Goal: Transaction & Acquisition: Download file/media

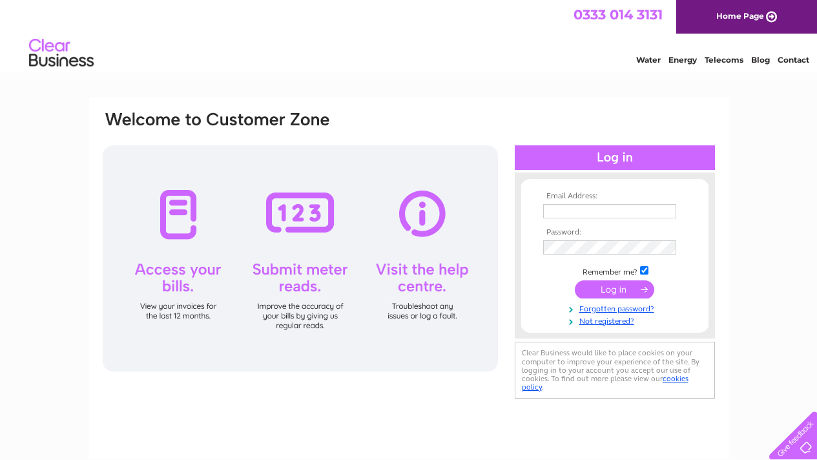
click at [611, 225] on td at bounding box center [615, 224] width 150 height 6
click at [611, 214] on input "text" at bounding box center [610, 211] width 134 height 15
type input "pingweng1911@gmail.com"
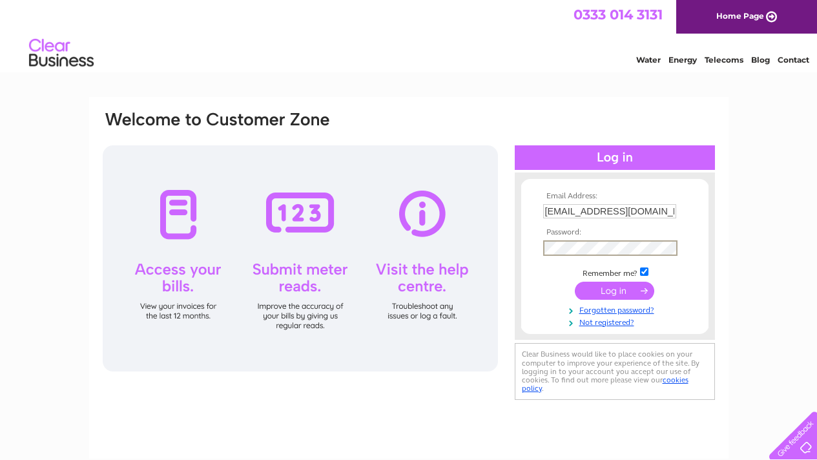
click at [575, 282] on input "submit" at bounding box center [614, 291] width 79 height 18
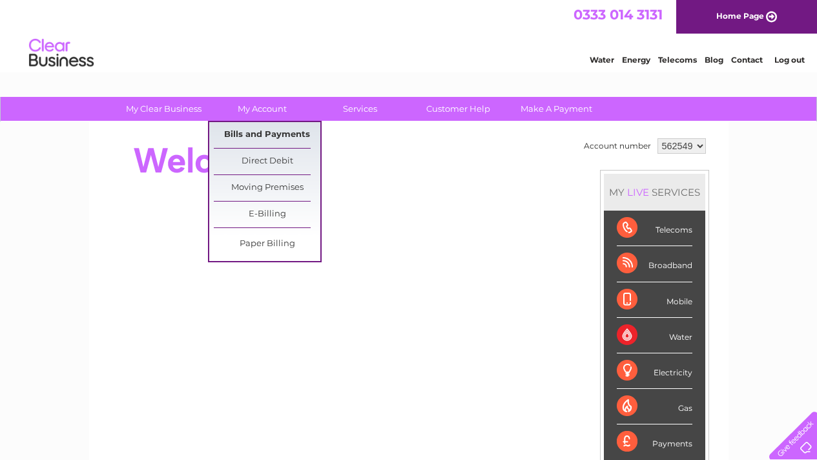
click at [245, 132] on link "Bills and Payments" at bounding box center [267, 135] width 107 height 26
click at [257, 128] on link "Bills and Payments" at bounding box center [267, 135] width 107 height 26
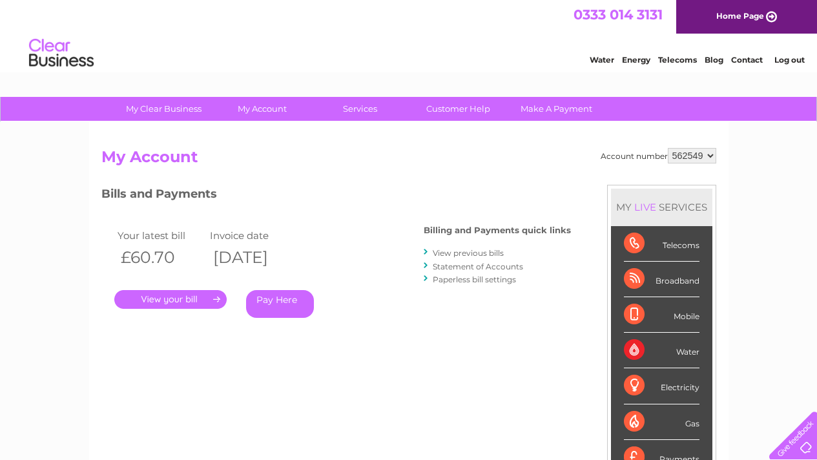
click at [500, 267] on link "Statement of Accounts" at bounding box center [478, 266] width 90 height 10
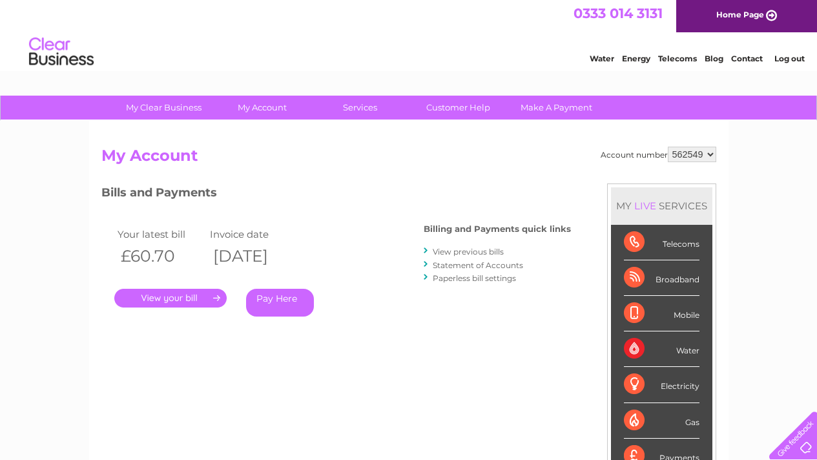
scroll to position [28, 0]
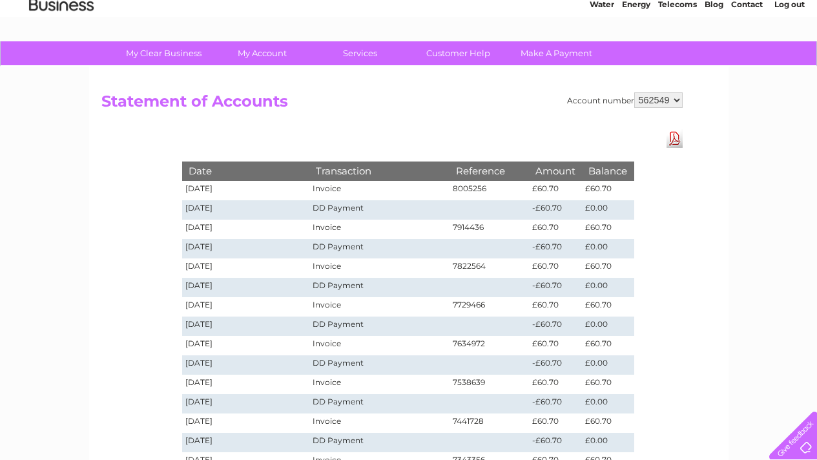
scroll to position [60, 0]
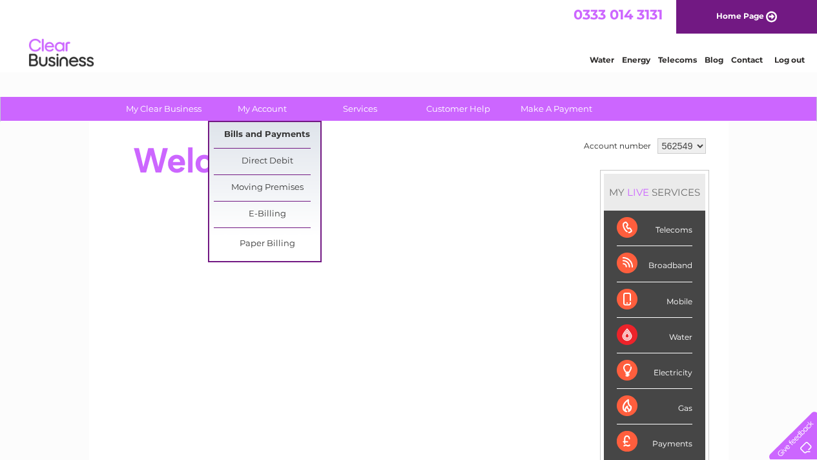
click at [283, 129] on link "Bills and Payments" at bounding box center [267, 135] width 107 height 26
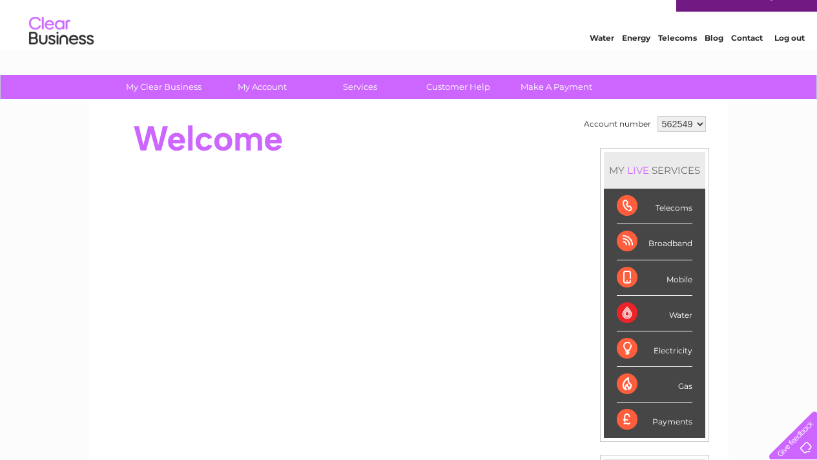
scroll to position [37, 0]
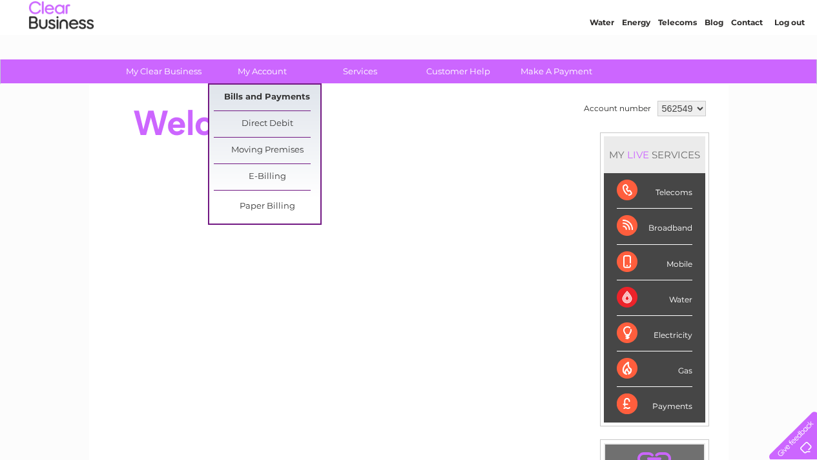
click at [283, 90] on link "Bills and Payments" at bounding box center [267, 98] width 107 height 26
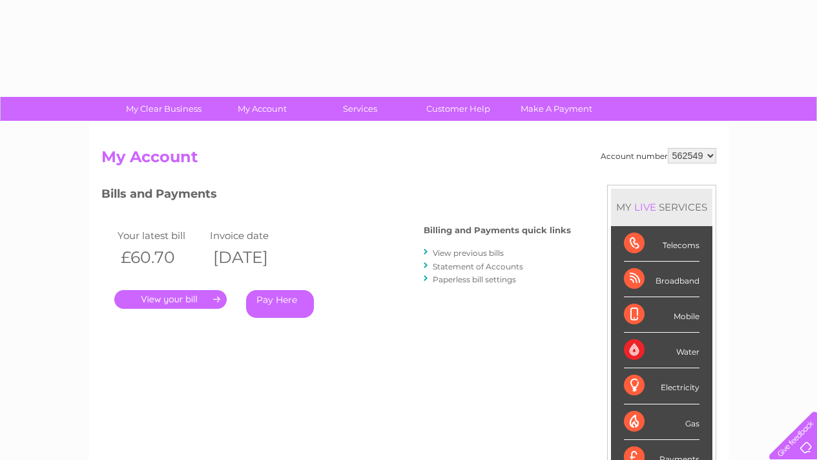
click at [475, 251] on link "View previous bills" at bounding box center [468, 253] width 71 height 10
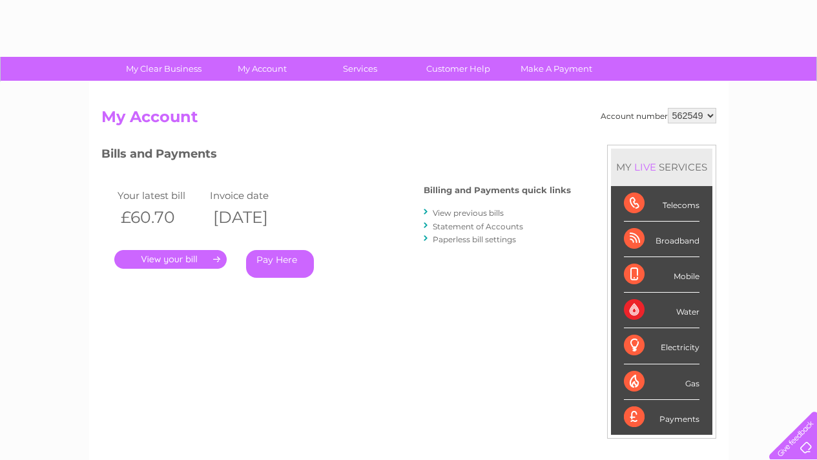
scroll to position [64, 0]
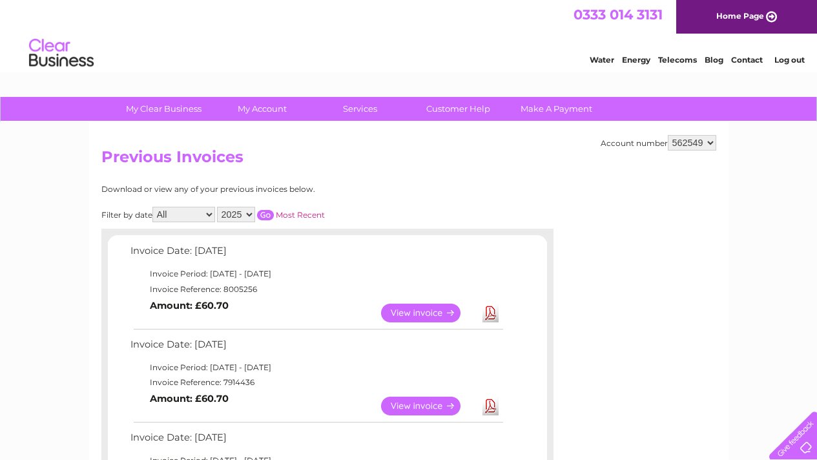
click at [498, 312] on td "Download" at bounding box center [490, 312] width 23 height 25
click at [485, 311] on link "Download" at bounding box center [490, 312] width 16 height 19
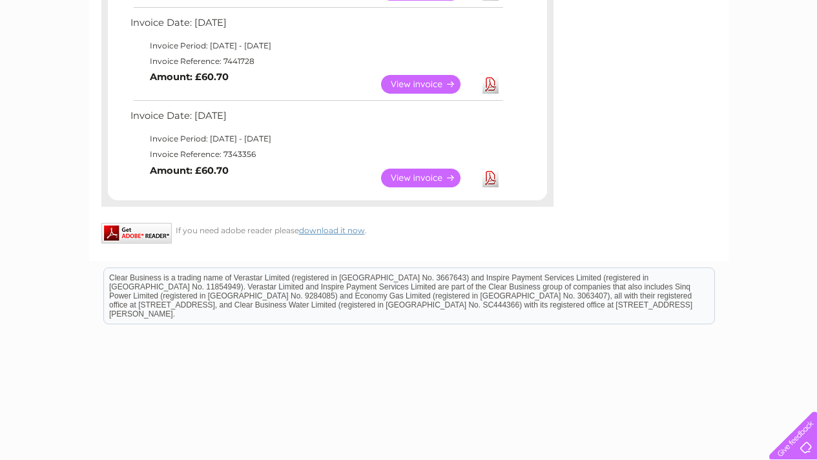
scroll to position [799, 0]
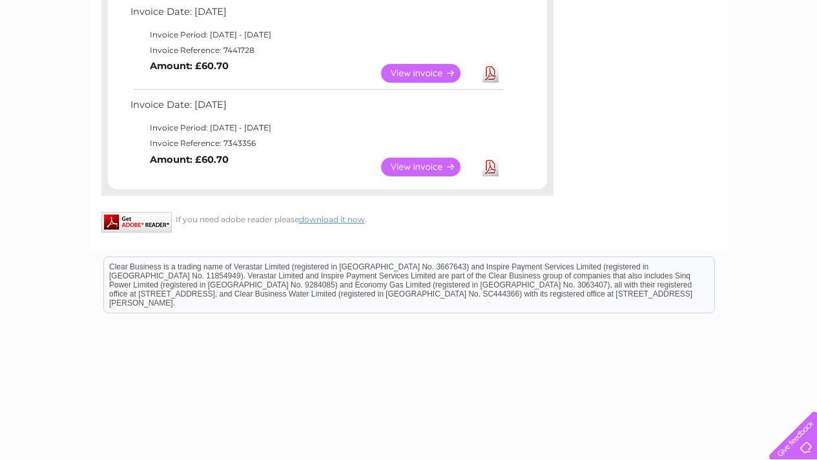
click at [491, 170] on link "Download" at bounding box center [490, 167] width 16 height 19
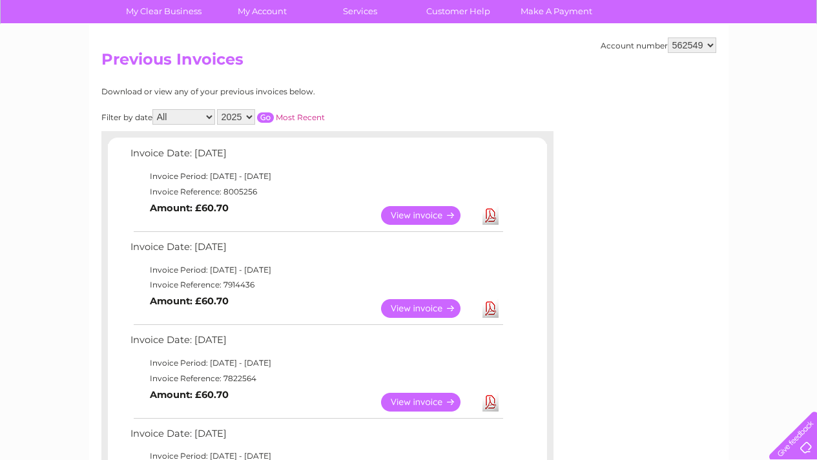
scroll to position [0, 0]
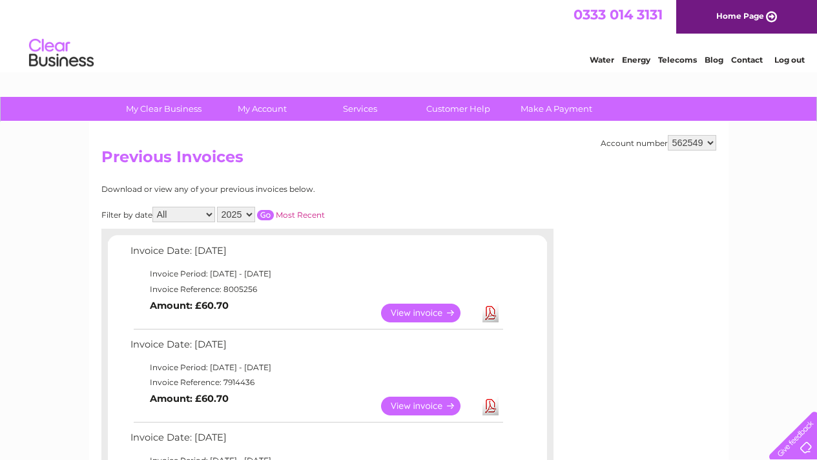
click at [249, 212] on select "2025 2024 2023 2022" at bounding box center [236, 214] width 38 height 15
click at [265, 216] on input "button" at bounding box center [265, 215] width 17 height 10
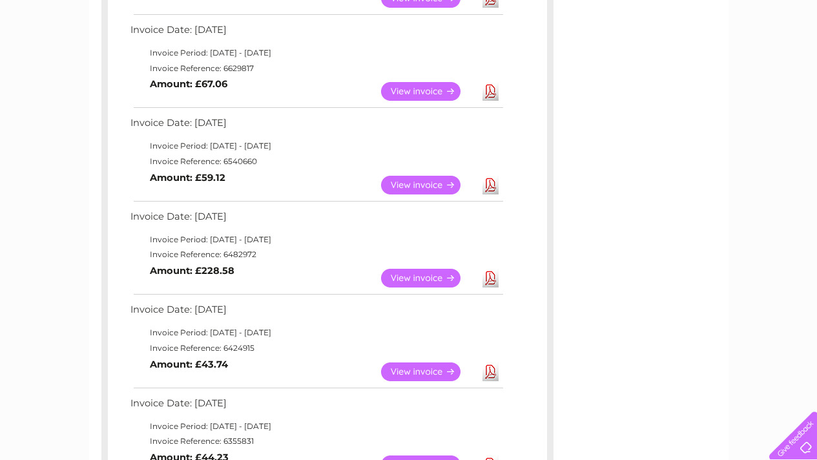
scroll to position [783, 0]
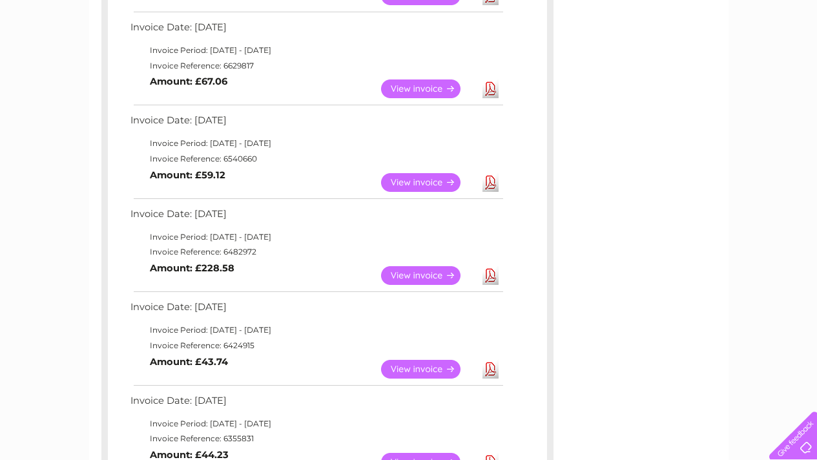
click at [486, 372] on link "Download" at bounding box center [490, 369] width 16 height 19
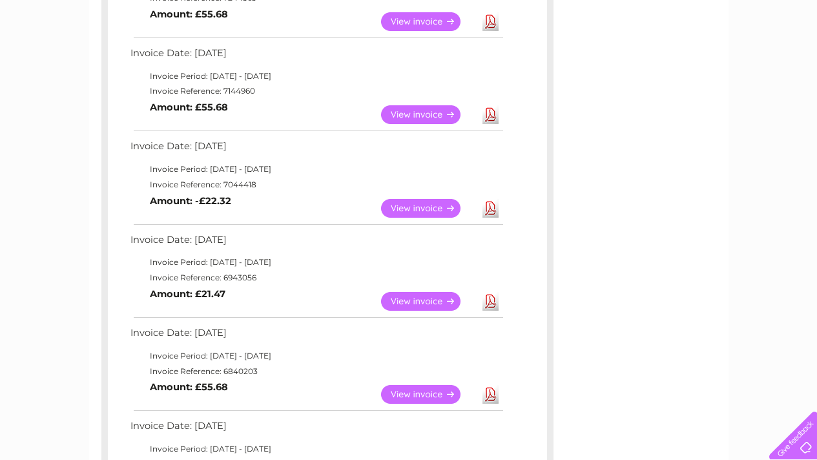
scroll to position [0, 0]
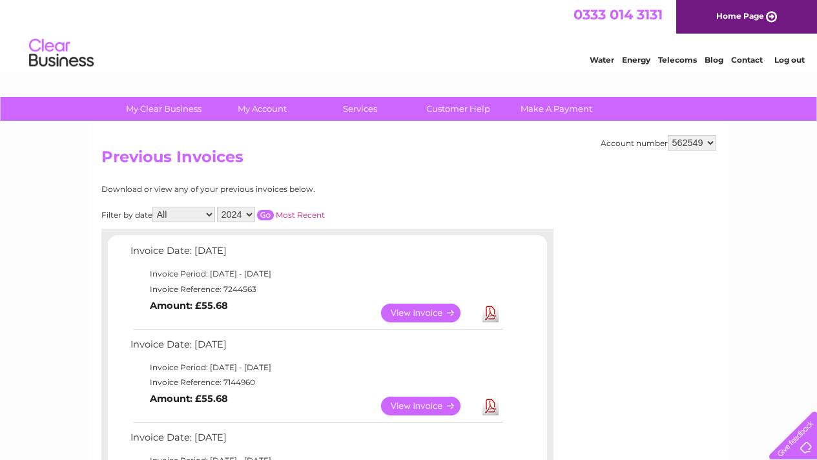
click at [245, 209] on select "2025 2024 2023 2022" at bounding box center [236, 214] width 38 height 15
select select "2025"
click at [694, 135] on select "562549" at bounding box center [692, 142] width 48 height 15
click at [172, 104] on link "My Clear Business" at bounding box center [163, 109] width 107 height 24
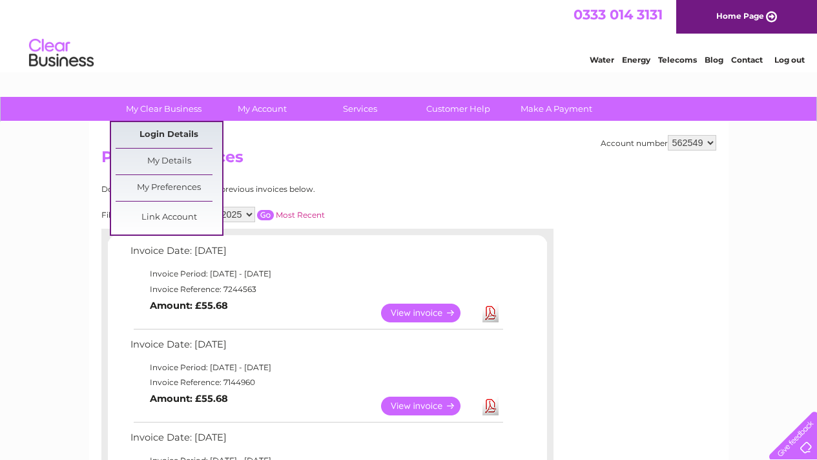
click at [170, 130] on link "Login Details" at bounding box center [169, 135] width 107 height 26
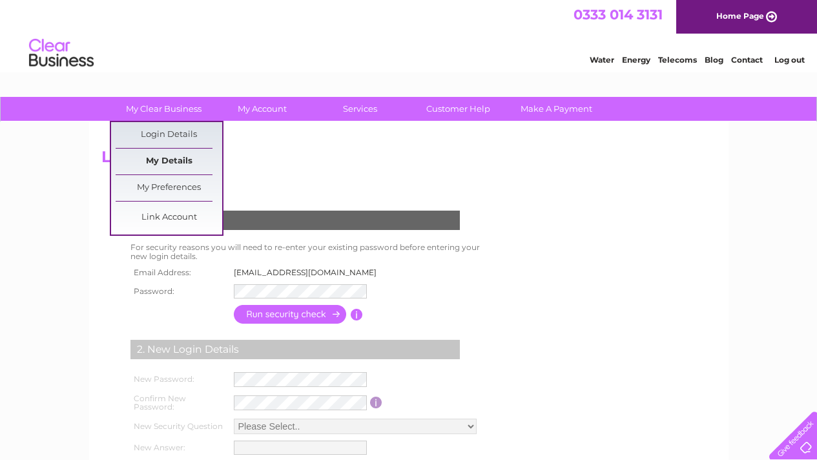
click at [176, 162] on link "My Details" at bounding box center [169, 161] width 107 height 26
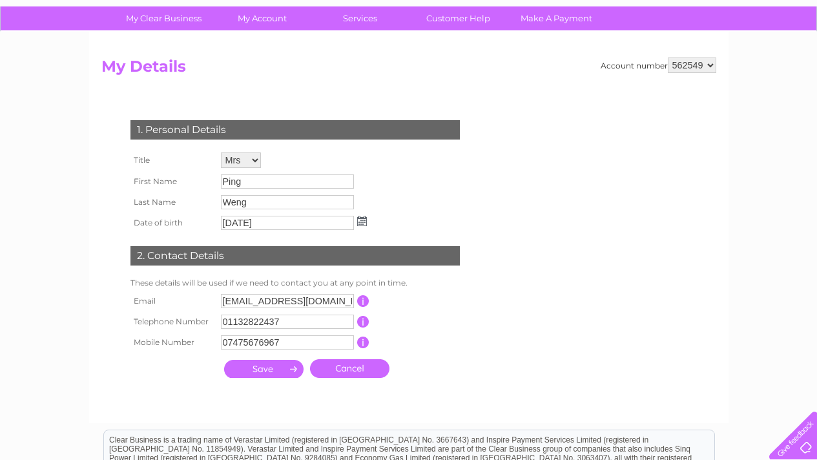
scroll to position [97, 0]
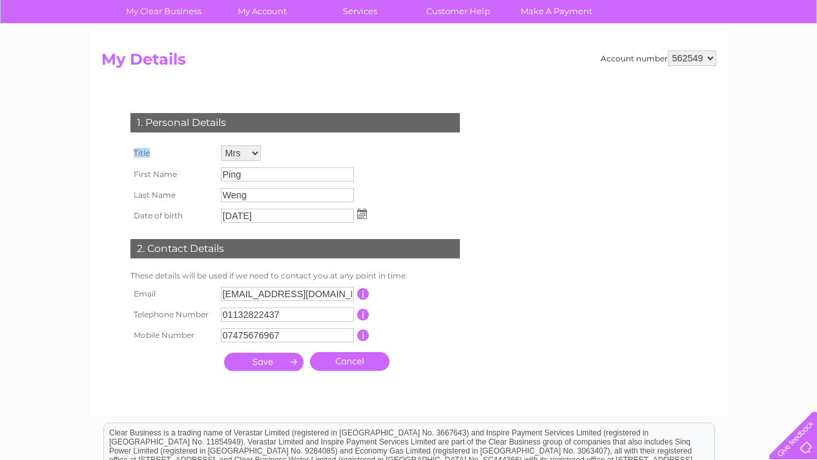
drag, startPoint x: 161, startPoint y: 152, endPoint x: 409, endPoint y: 220, distance: 256.2
click at [409, 220] on div "1. Personal Details Title Mr Mrs Ms Miss Dr Rev Prof Other First Name Ping Last…" at bounding box center [297, 238] width 393 height 277
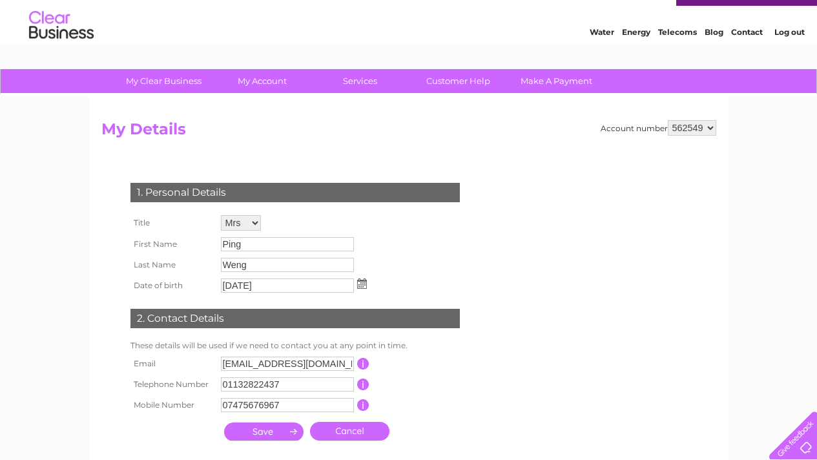
scroll to position [25, 0]
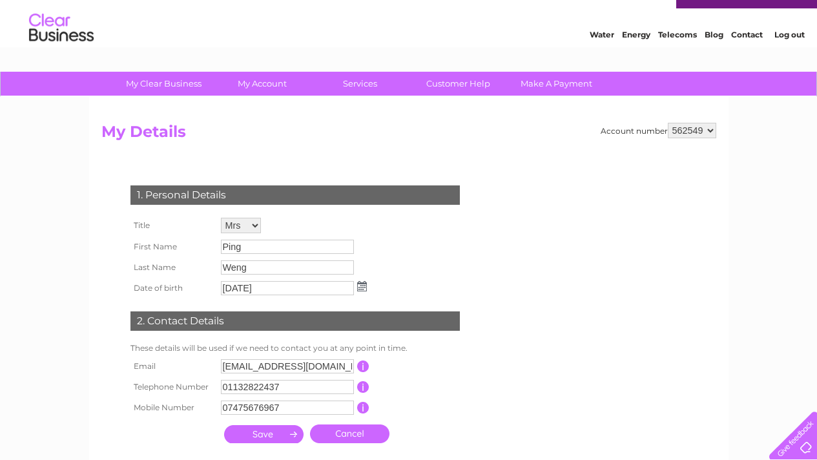
click at [415, 185] on div "1. Personal Details" at bounding box center [294, 194] width 329 height 19
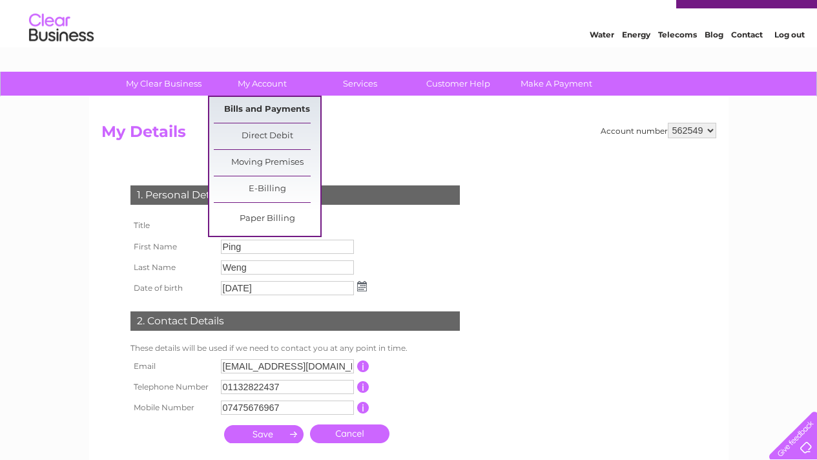
click at [278, 101] on link "Bills and Payments" at bounding box center [267, 110] width 107 height 26
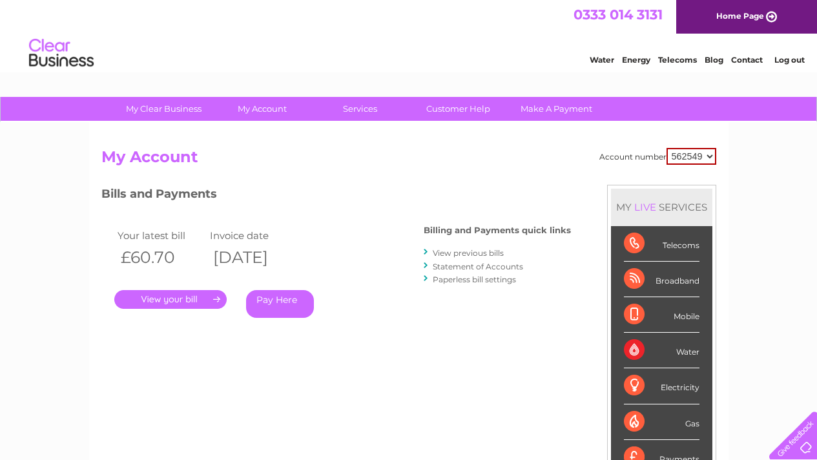
click at [480, 254] on link "View previous bills" at bounding box center [468, 253] width 71 height 10
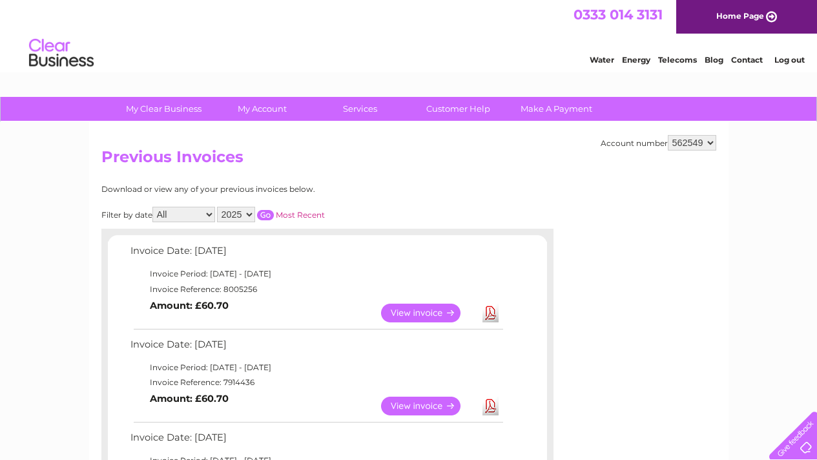
click at [232, 219] on select "2025 2024 2023 2022" at bounding box center [236, 214] width 38 height 15
click at [266, 217] on input "button" at bounding box center [265, 215] width 17 height 10
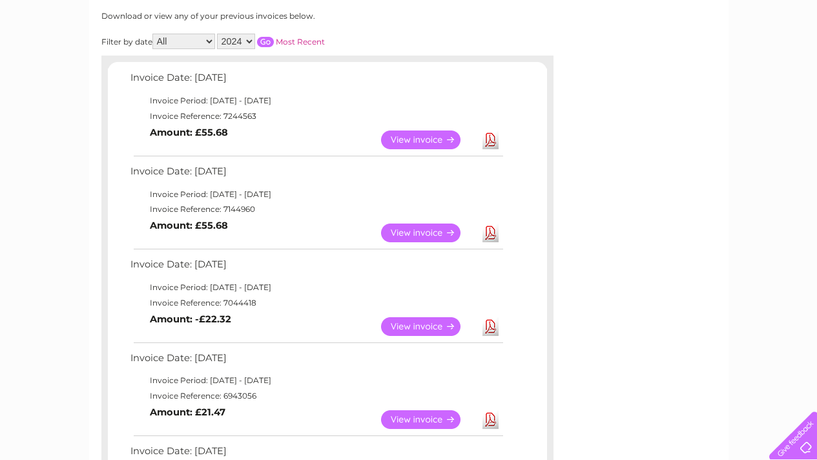
scroll to position [210, 0]
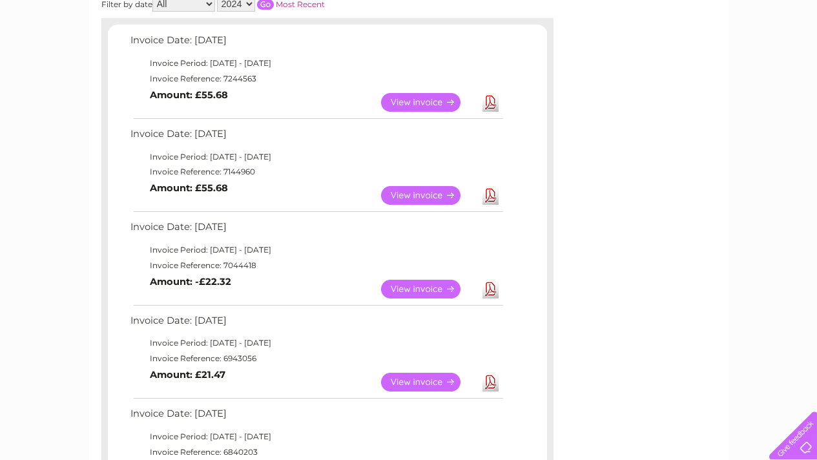
click at [494, 97] on link "Download" at bounding box center [490, 102] width 16 height 19
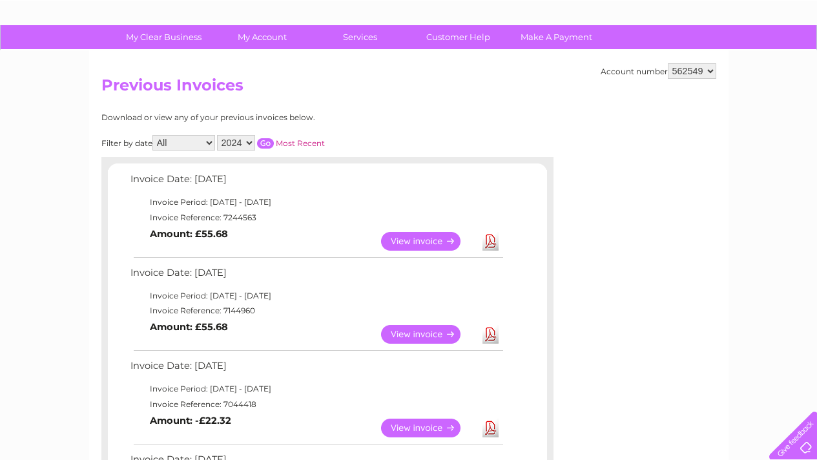
scroll to position [0, 0]
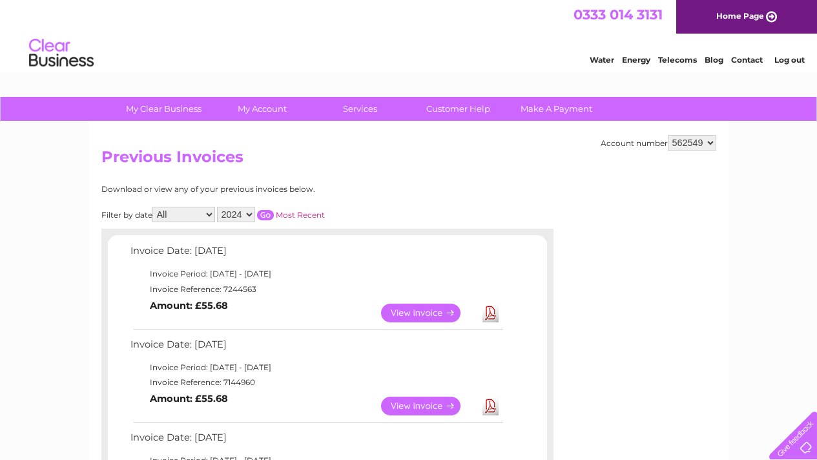
click at [251, 212] on select "2025 2024 2023 2022" at bounding box center [236, 214] width 38 height 15
click at [265, 216] on input "button" at bounding box center [265, 215] width 17 height 10
click at [236, 217] on select "2025 2024 2023 2022" at bounding box center [236, 214] width 38 height 15
drag, startPoint x: 351, startPoint y: 196, endPoint x: 88, endPoint y: 185, distance: 262.3
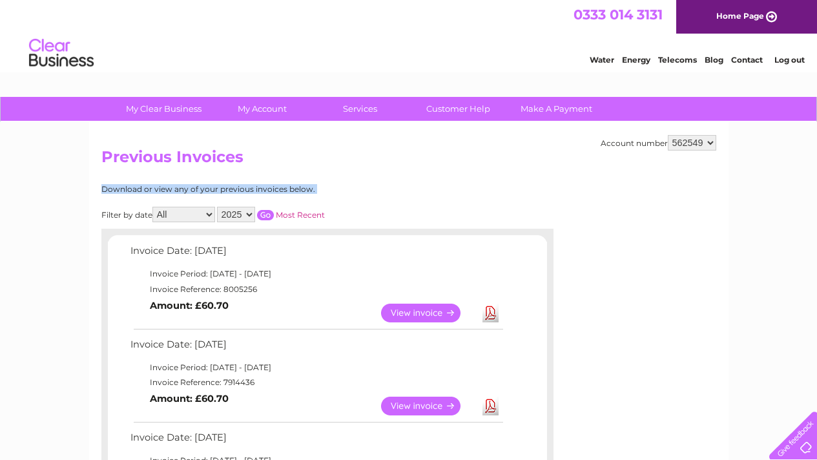
drag, startPoint x: 319, startPoint y: 192, endPoint x: 75, endPoint y: 190, distance: 244.1
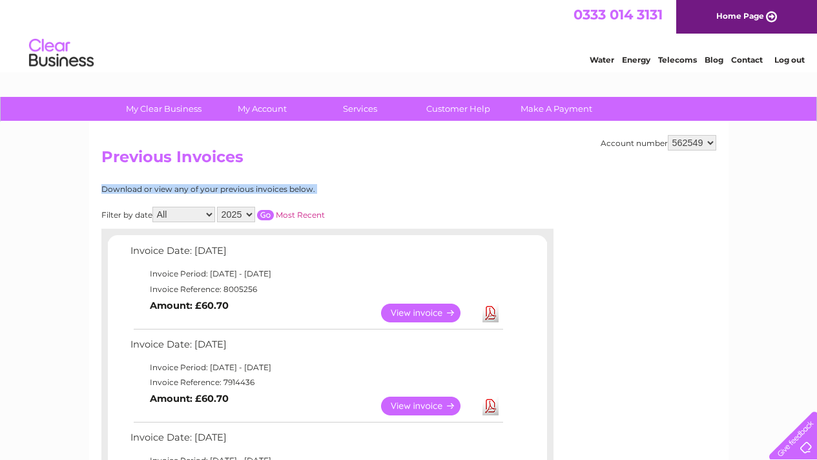
drag, startPoint x: 94, startPoint y: 185, endPoint x: 324, endPoint y: 192, distance: 230.6
click at [324, 192] on div "Download or view any of your previous invoices below." at bounding box center [270, 189] width 339 height 9
click at [253, 214] on select "2025 2024 2023 2022" at bounding box center [236, 214] width 38 height 15
drag, startPoint x: 316, startPoint y: 192, endPoint x: 36, endPoint y: 186, distance: 280.3
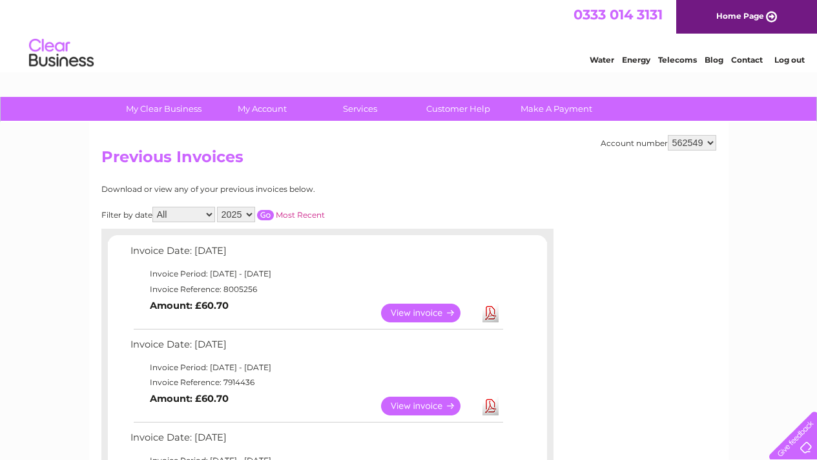
click at [250, 216] on select "2025 2024 2023 2022" at bounding box center [236, 214] width 38 height 15
drag, startPoint x: 303, startPoint y: 186, endPoint x: 102, endPoint y: 194, distance: 200.9
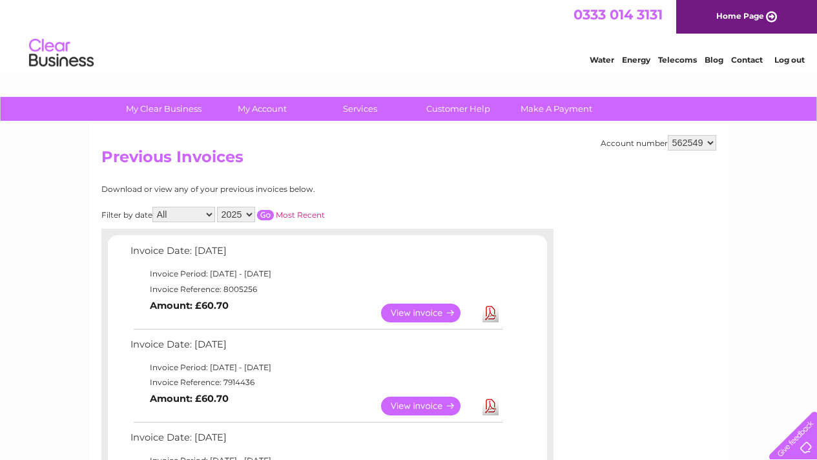
click at [230, 212] on select "2025 2024 2023 2022" at bounding box center [236, 214] width 38 height 15
click at [510, 159] on h2 "Previous Invoices" at bounding box center [408, 160] width 615 height 25
click at [270, 218] on input "button" at bounding box center [265, 215] width 17 height 10
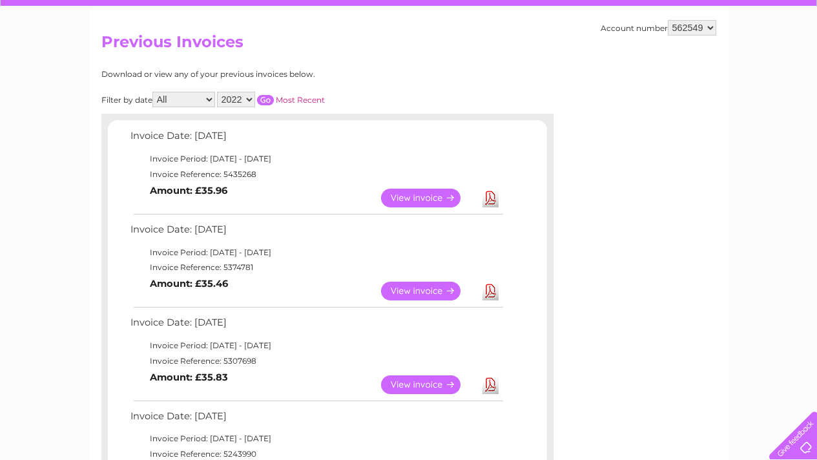
scroll to position [83, 0]
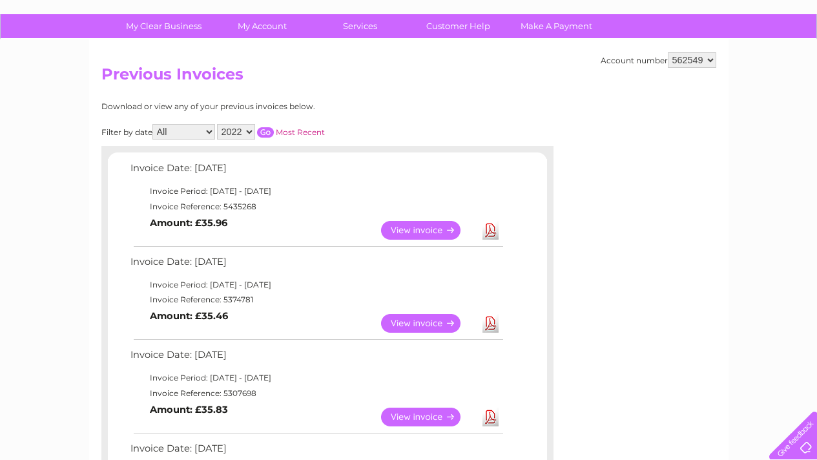
click at [264, 134] on input "button" at bounding box center [265, 132] width 17 height 10
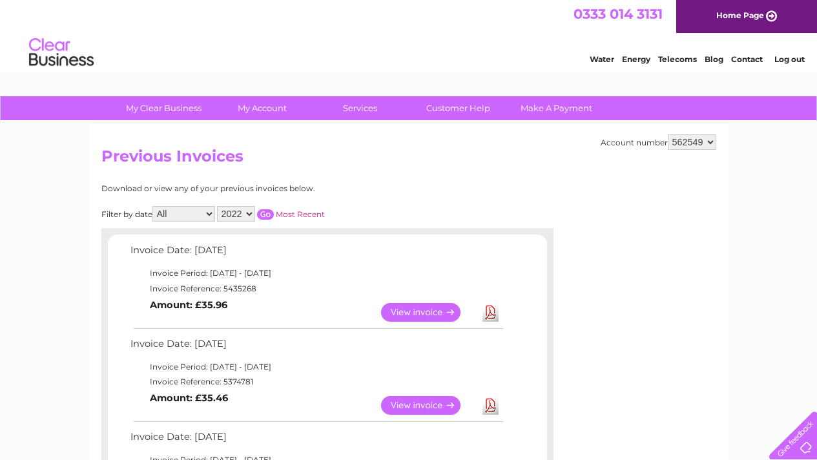
scroll to position [0, 0]
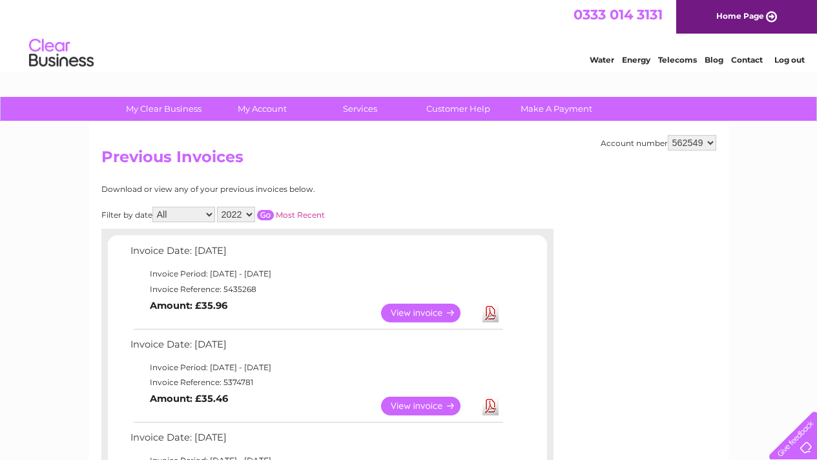
click at [265, 217] on input "button" at bounding box center [265, 215] width 17 height 10
click at [250, 214] on select "2025 2024 2023 2022" at bounding box center [236, 214] width 38 height 15
click at [249, 216] on select "2025 2024 2023 2022" at bounding box center [236, 214] width 38 height 15
click at [253, 209] on select "2025 2024 2023 2022" at bounding box center [236, 214] width 38 height 15
click at [266, 213] on input "button" at bounding box center [265, 215] width 17 height 10
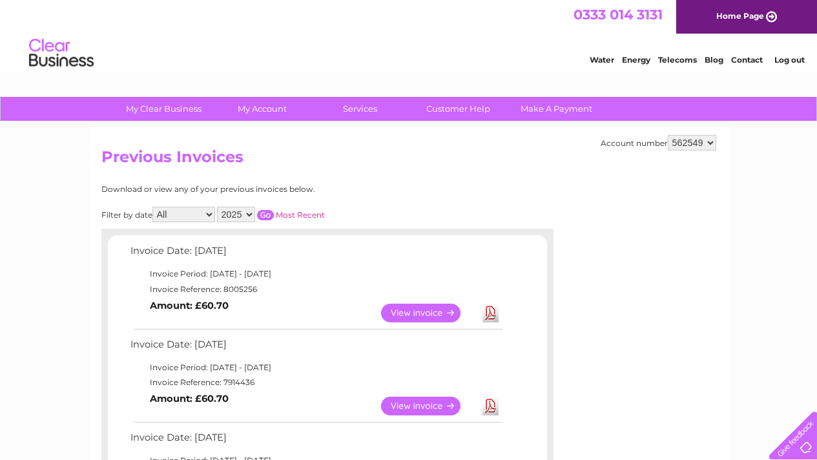
click at [240, 212] on select "2025 2024 2023 2022" at bounding box center [236, 214] width 38 height 15
click at [264, 210] on input "button" at bounding box center [265, 215] width 17 height 10
click at [236, 212] on select "2025 2024 2023 2022" at bounding box center [236, 214] width 38 height 15
select select "2025"
click at [264, 212] on input "button" at bounding box center [265, 215] width 17 height 10
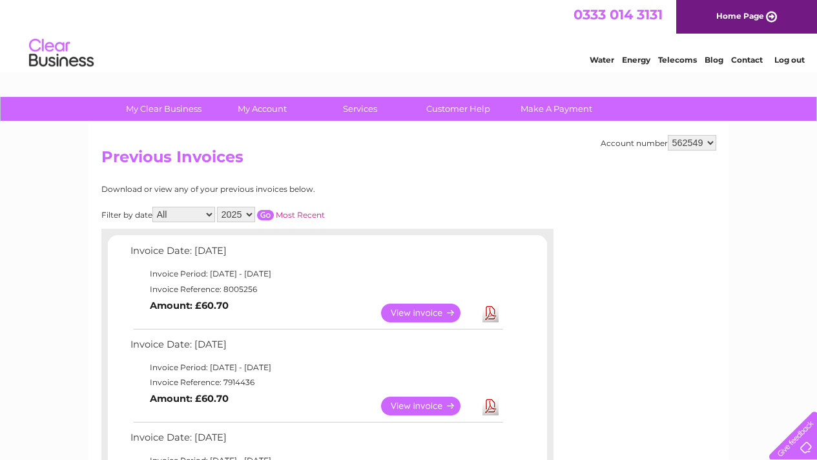
click at [493, 307] on link "Download" at bounding box center [490, 312] width 16 height 19
drag, startPoint x: 377, startPoint y: 201, endPoint x: 365, endPoint y: 206, distance: 12.5
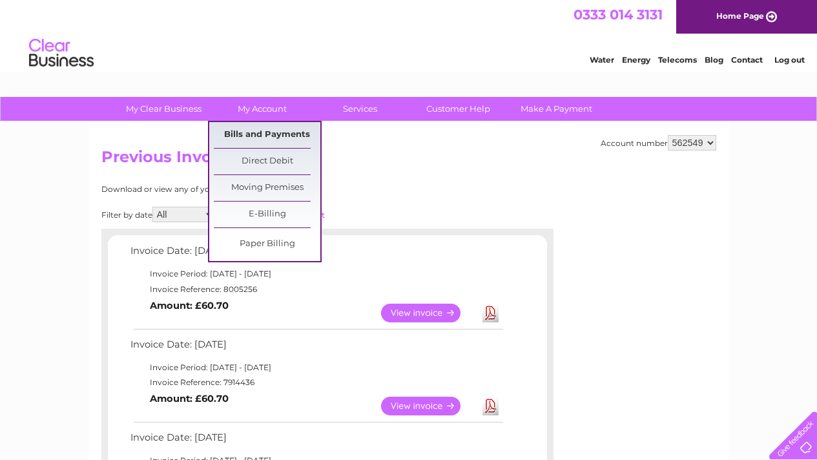
click at [281, 133] on link "Bills and Payments" at bounding box center [267, 135] width 107 height 26
